Goal: Navigation & Orientation: Find specific page/section

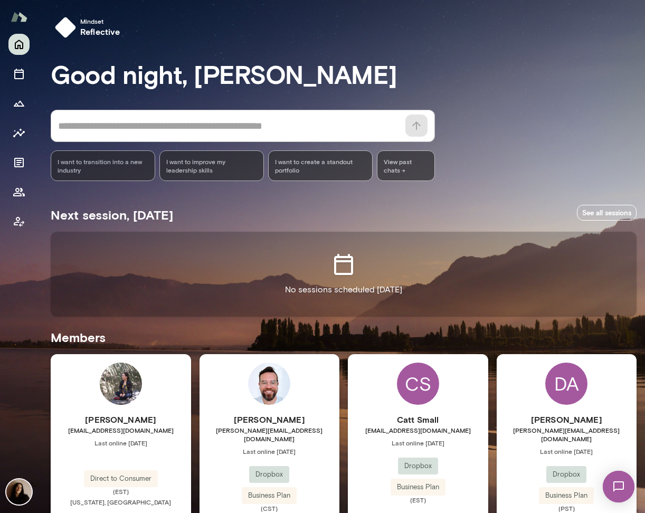
scroll to position [244, 0]
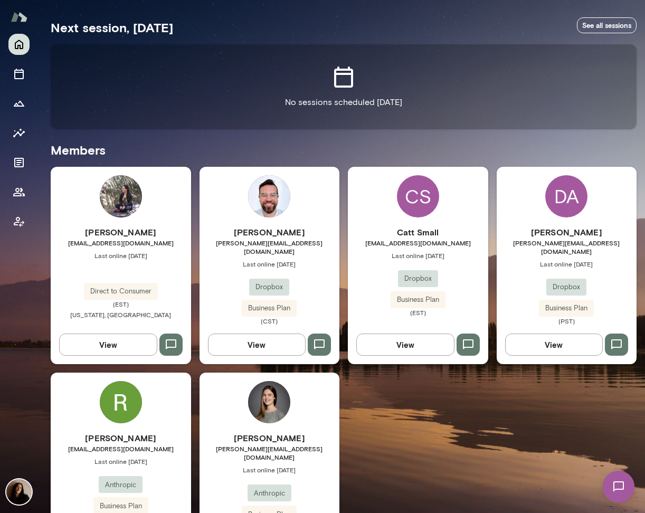
scroll to position [207, 0]
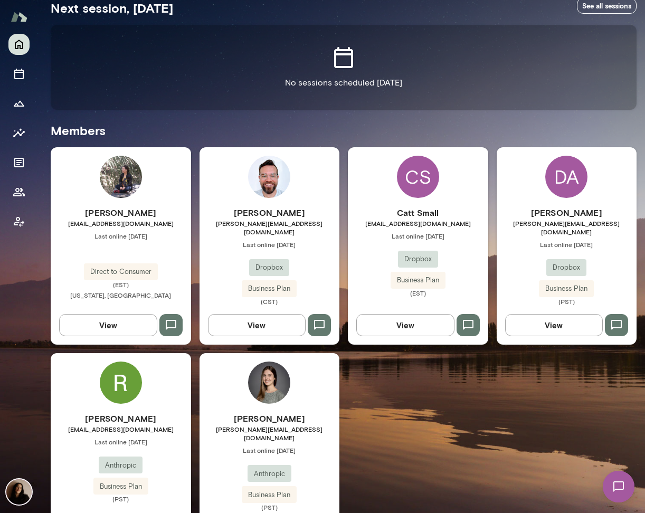
click at [114, 412] on h6 "[PERSON_NAME]" at bounding box center [121, 418] width 140 height 13
